Goal: Transaction & Acquisition: Purchase product/service

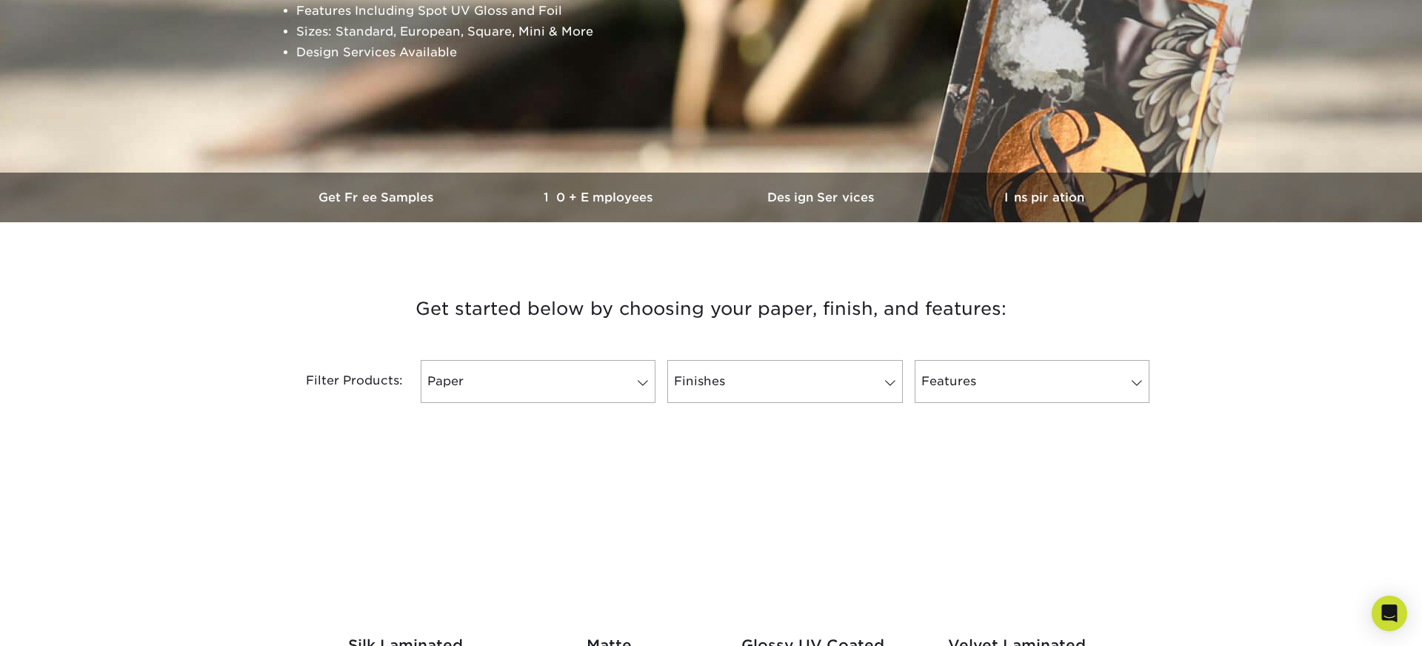
scroll to position [409, 0]
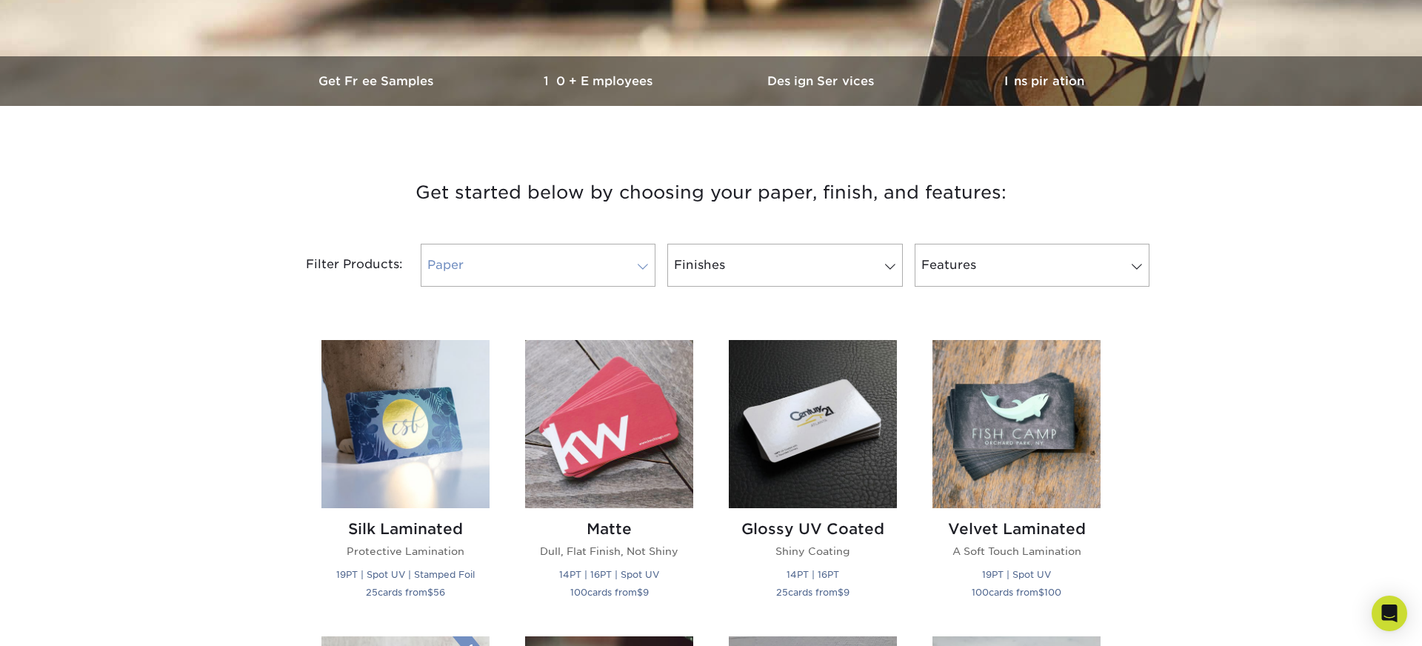
click at [629, 267] on link "Paper" at bounding box center [538, 265] width 235 height 43
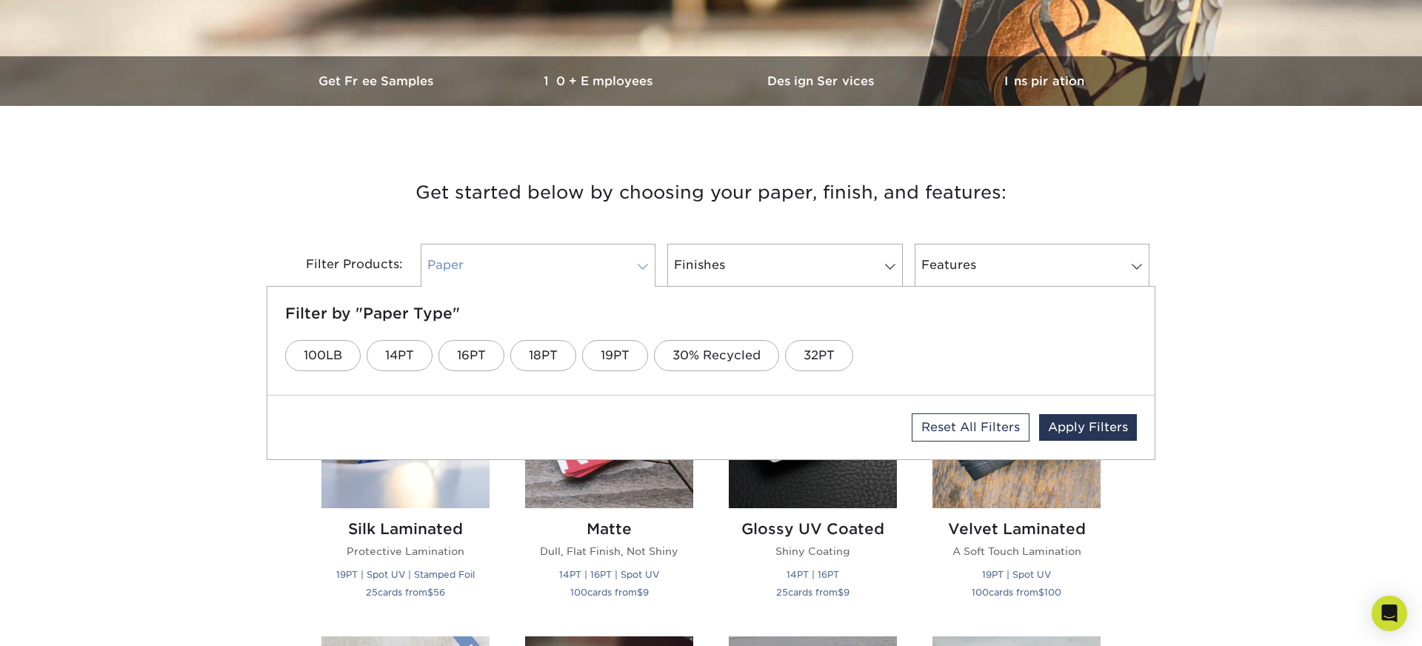
click at [629, 267] on link "Paper" at bounding box center [538, 265] width 235 height 43
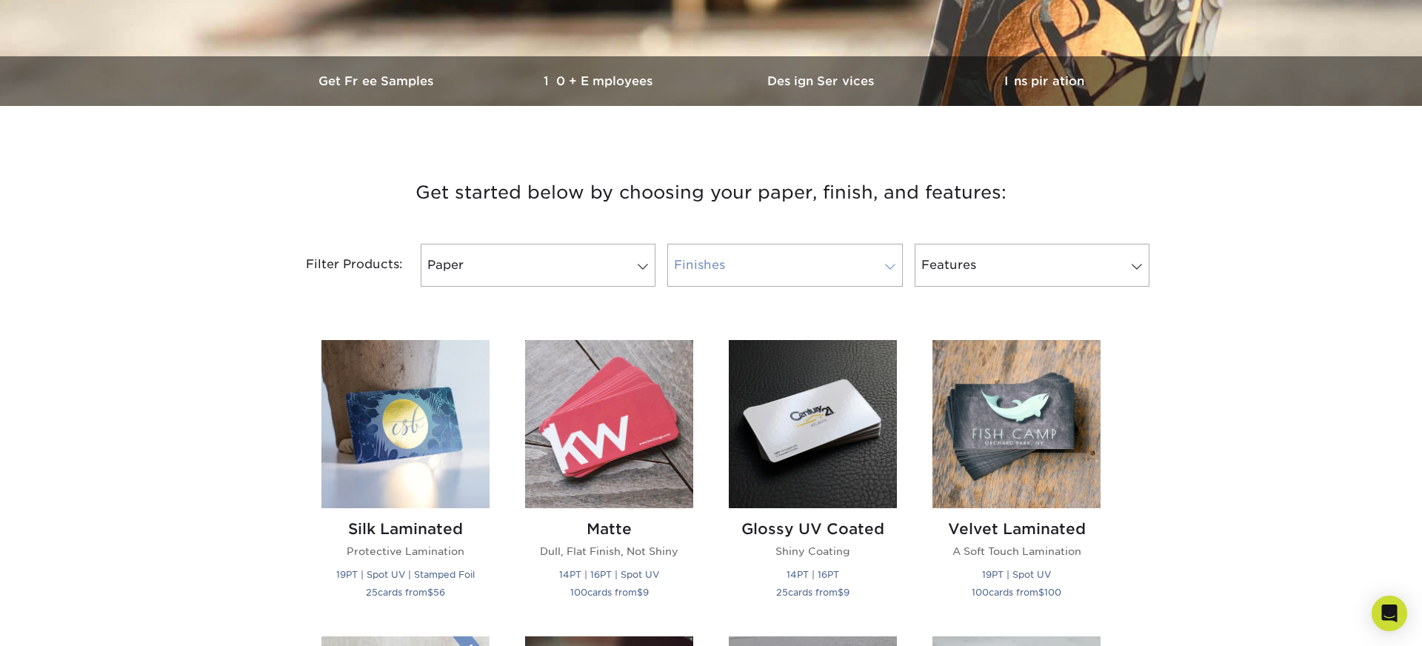
click at [874, 263] on link "Finishes" at bounding box center [784, 265] width 235 height 43
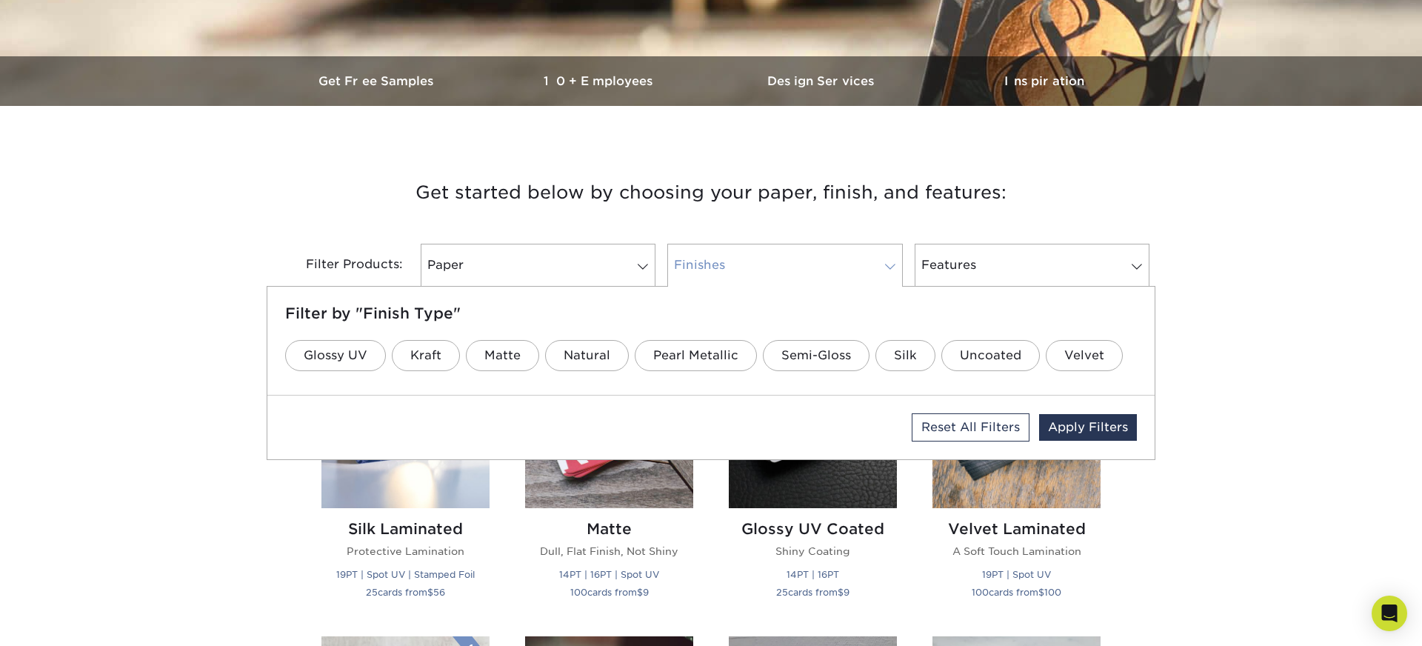
click at [874, 263] on link "Finishes" at bounding box center [784, 265] width 235 height 43
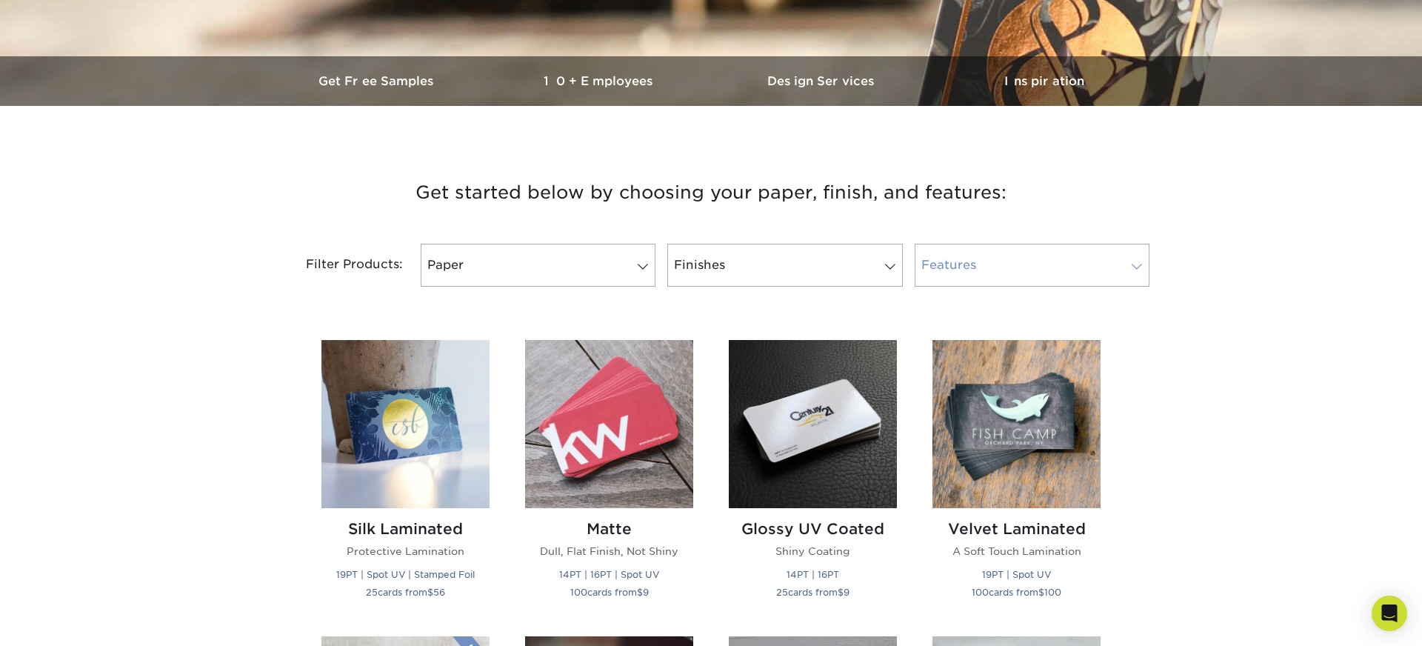
click at [1109, 265] on link "Features" at bounding box center [1032, 265] width 235 height 43
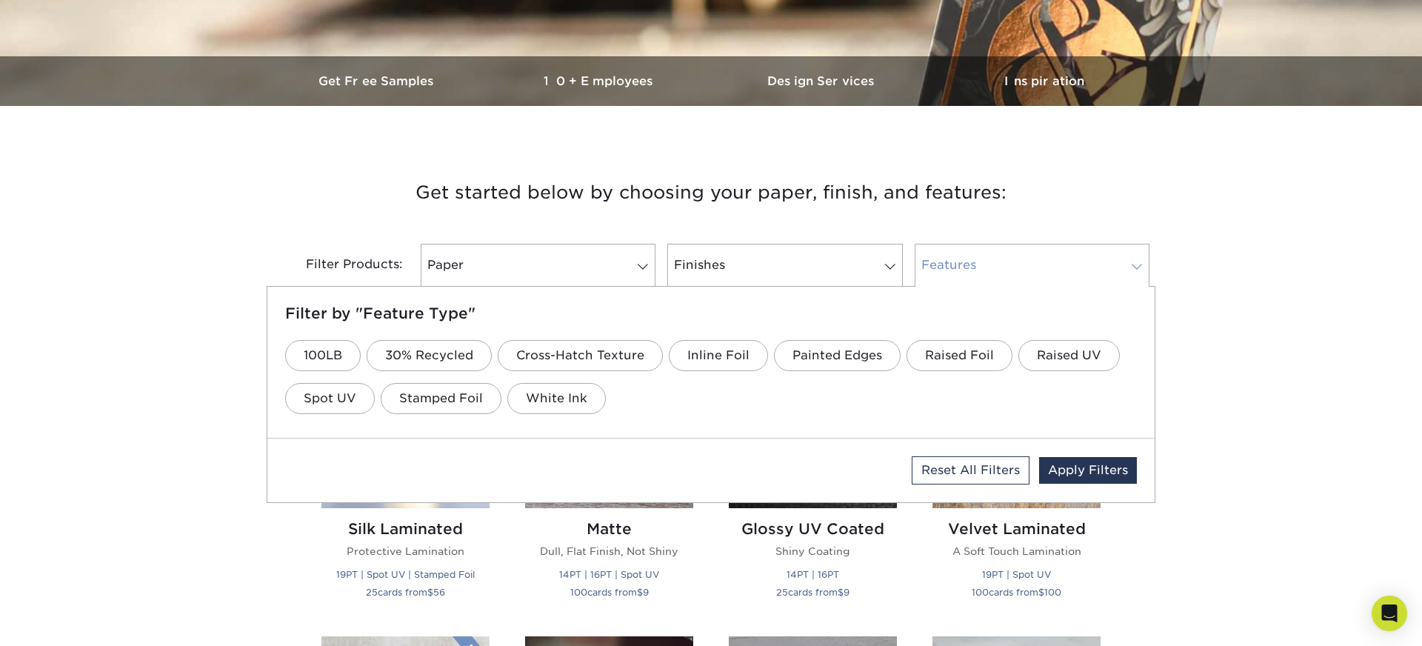
click at [1109, 265] on link "Features" at bounding box center [1032, 265] width 235 height 43
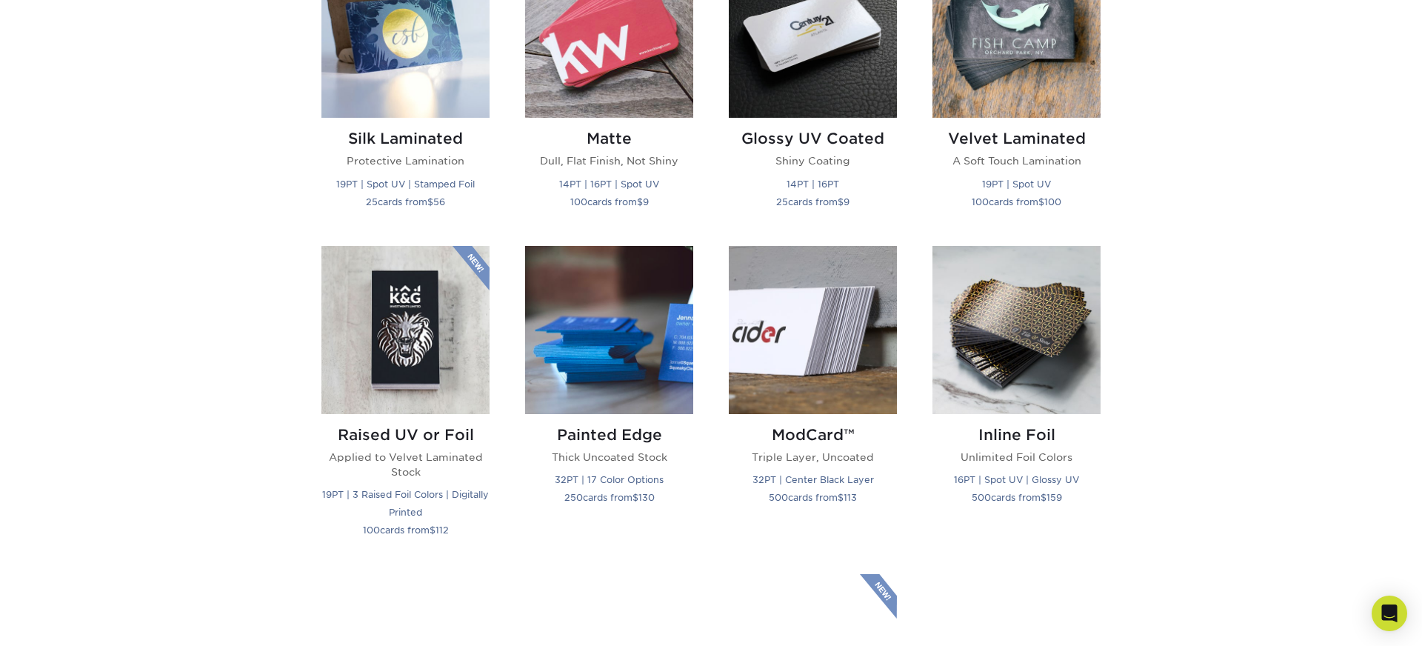
scroll to position [928, 0]
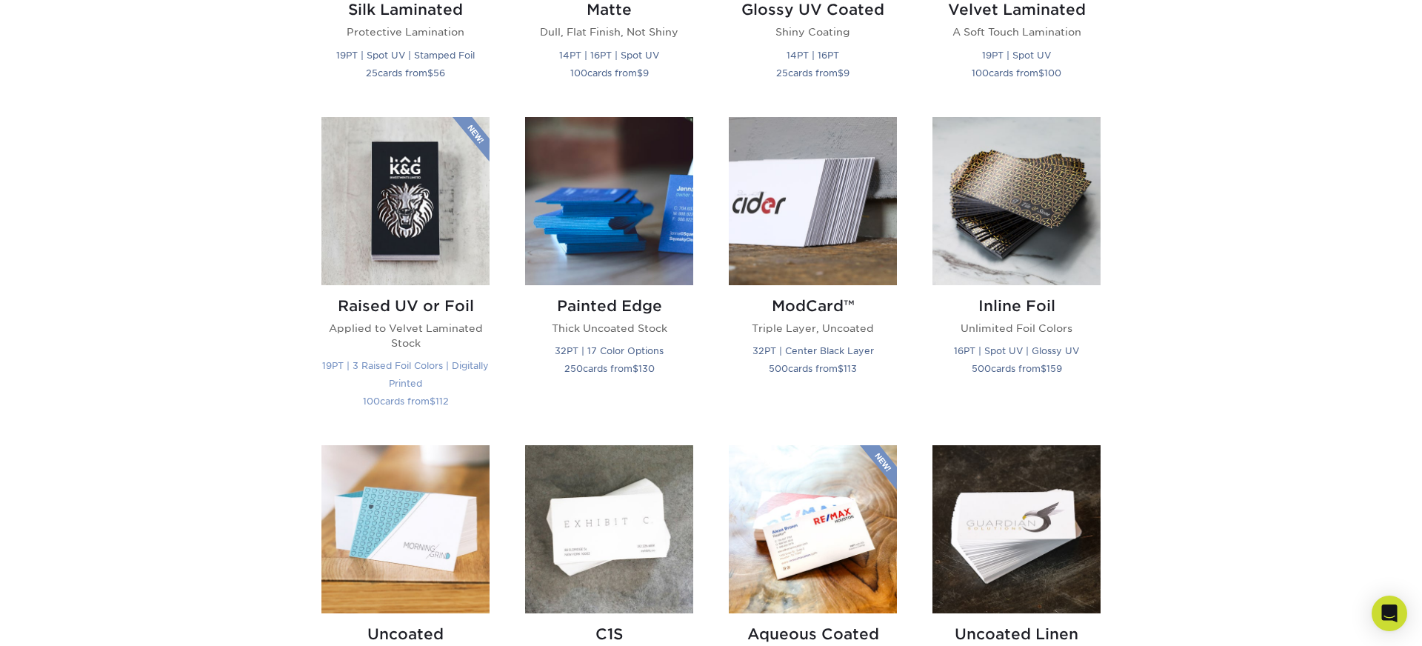
click at [440, 221] on img at bounding box center [405, 201] width 168 height 168
